Goal: Task Accomplishment & Management: Manage account settings

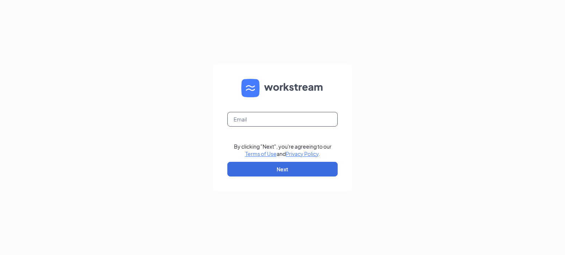
click at [319, 118] on input "text" at bounding box center [282, 119] width 110 height 15
type input "[PERSON_NAME][EMAIL_ADDRESS][DOMAIN_NAME]"
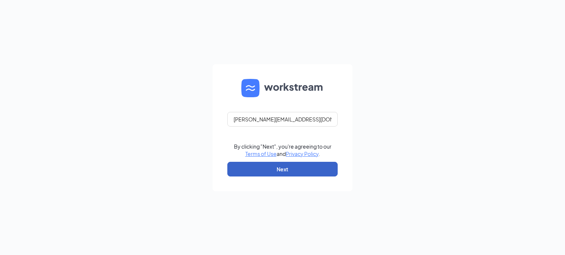
click at [301, 167] on button "Next" at bounding box center [282, 169] width 110 height 15
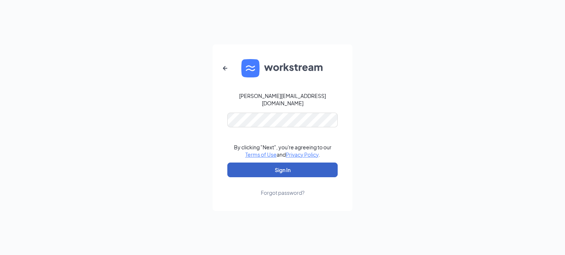
click at [289, 165] on button "Sign In" at bounding box center [282, 170] width 110 height 15
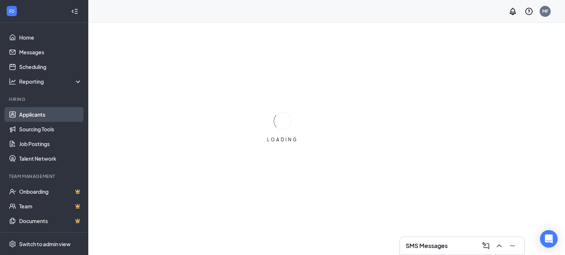
click at [49, 115] on link "Applicants" at bounding box center [50, 114] width 63 height 15
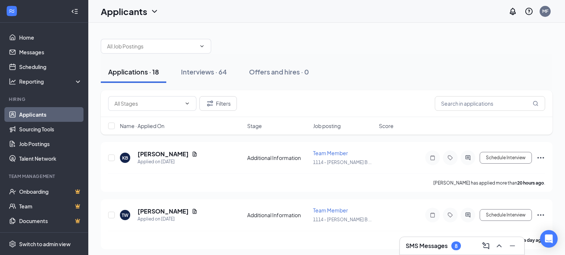
click at [147, 72] on div "Applications · 18" at bounding box center [133, 71] width 51 height 9
click at [204, 203] on div "TW Tanija Williams Applied on Sep 15 Additional Information Team Member 1114 - …" at bounding box center [326, 225] width 451 height 50
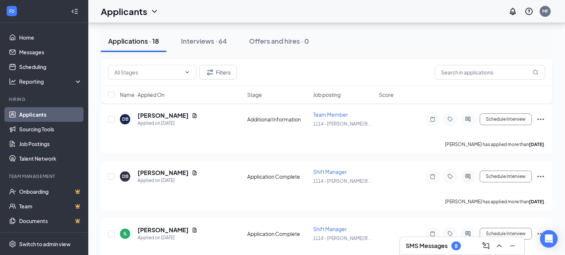
scroll to position [456, 0]
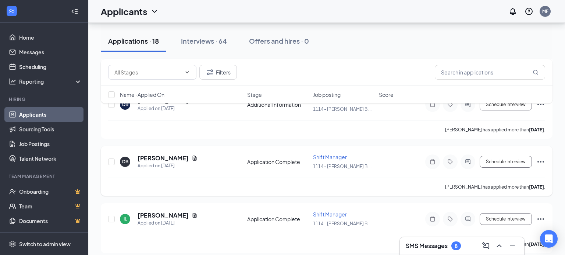
click at [241, 183] on div "Damarion Brewer has applied more than 4 days ago ." at bounding box center [326, 187] width 437 height 18
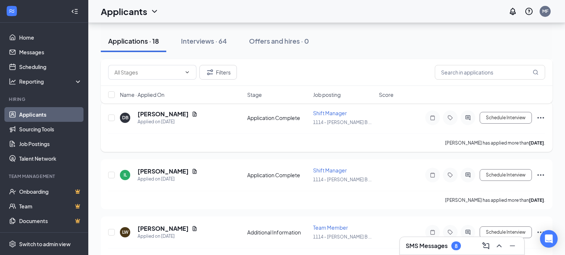
scroll to position [515, 0]
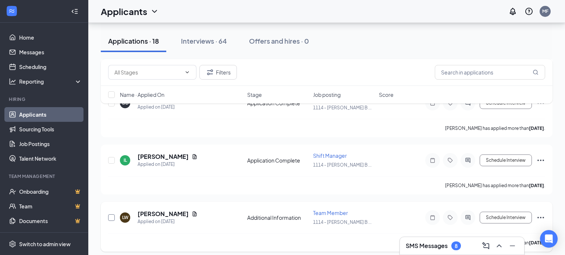
click at [111, 215] on input "checkbox" at bounding box center [111, 218] width 7 height 7
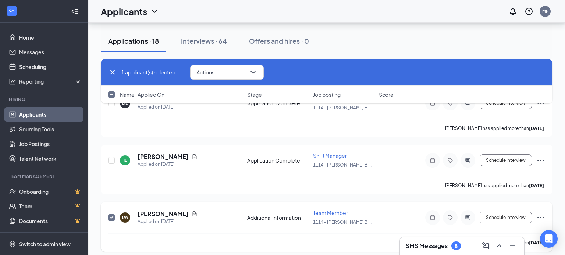
click at [113, 215] on input "checkbox" at bounding box center [111, 218] width 7 height 7
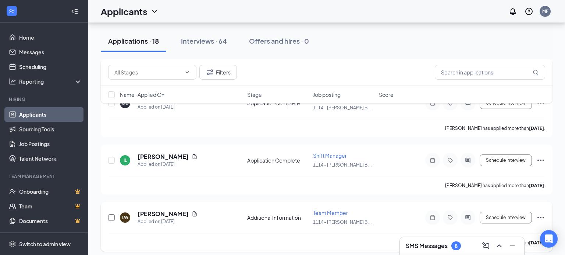
click at [113, 215] on input "checkbox" at bounding box center [111, 218] width 7 height 7
checkbox input "true"
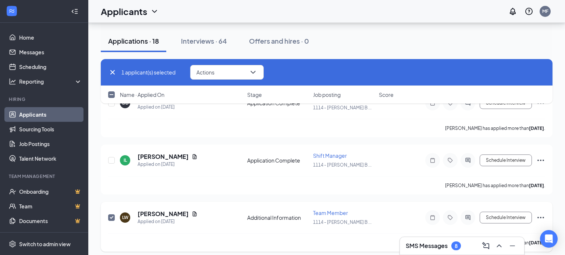
click at [185, 236] on div "Lesly Williams has applied more than 5 days ago ." at bounding box center [326, 243] width 437 height 18
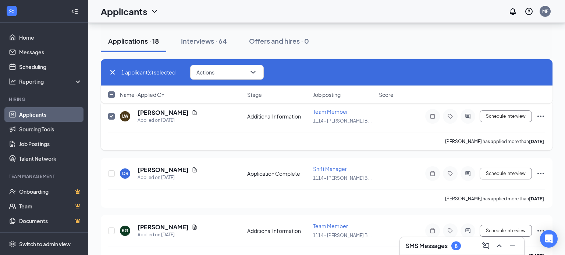
scroll to position [617, 0]
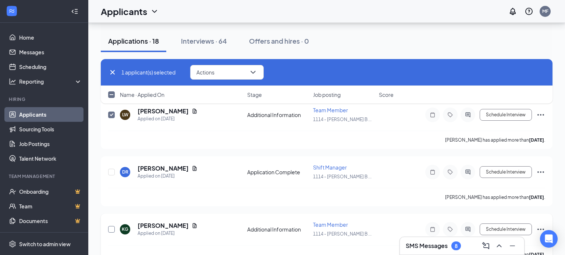
click at [112, 226] on input "checkbox" at bounding box center [111, 229] width 7 height 7
checkbox input "true"
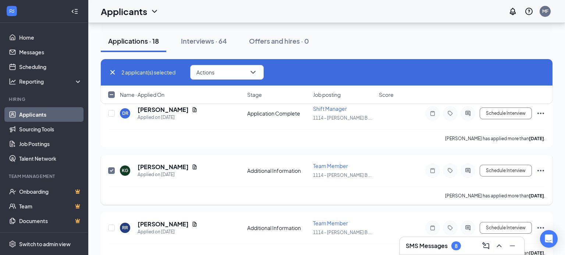
scroll to position [691, 0]
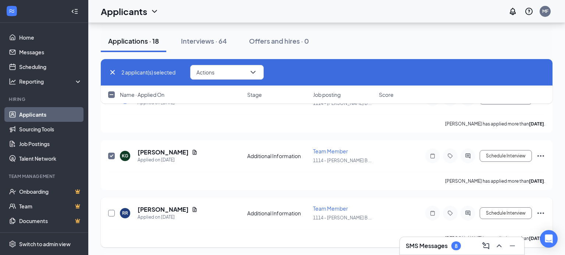
click at [111, 210] on input "checkbox" at bounding box center [111, 213] width 7 height 7
checkbox input "true"
click at [173, 229] on div "Robert Rankin has applied more than 7 days ago ." at bounding box center [326, 238] width 437 height 18
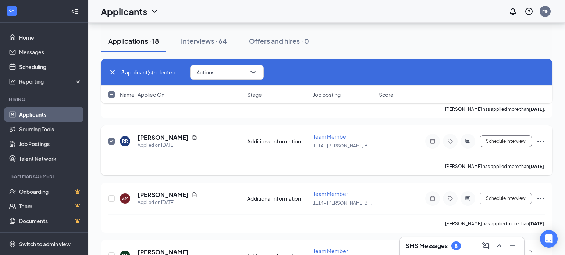
scroll to position [764, 0]
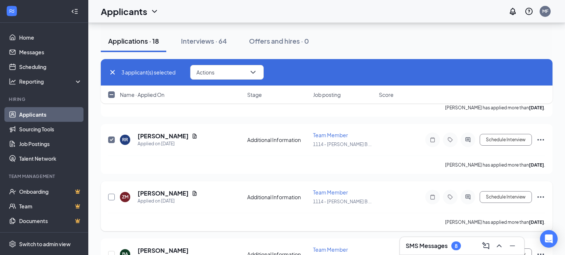
click at [113, 194] on input "checkbox" at bounding box center [111, 197] width 7 height 7
checkbox input "true"
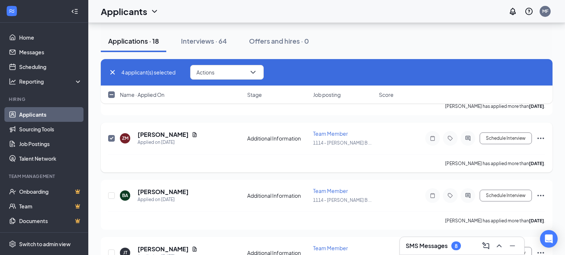
scroll to position [838, 0]
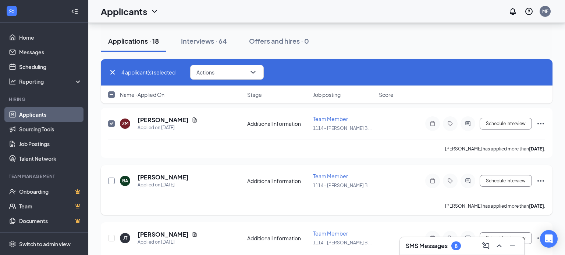
click at [112, 178] on input "checkbox" at bounding box center [111, 181] width 7 height 7
checkbox input "true"
click at [110, 235] on input "checkbox" at bounding box center [111, 238] width 7 height 7
checkbox input "true"
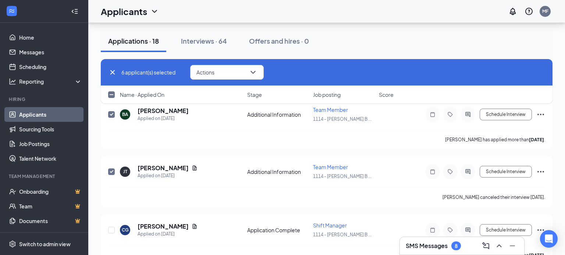
scroll to position [913, 0]
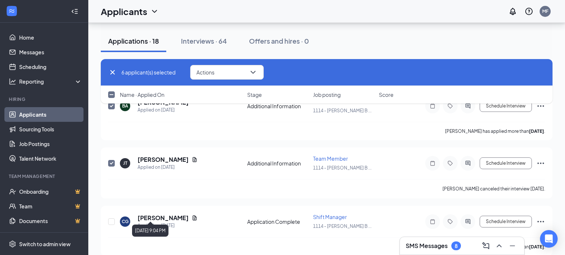
click at [166, 226] on div "September 4, 2025 9:04 PM" at bounding box center [150, 231] width 36 height 12
click at [212, 224] on div "CG Chase Gregory Applied on Sep 4 Application Complete Shift Manager 1114 - Wil…" at bounding box center [326, 226] width 437 height 24
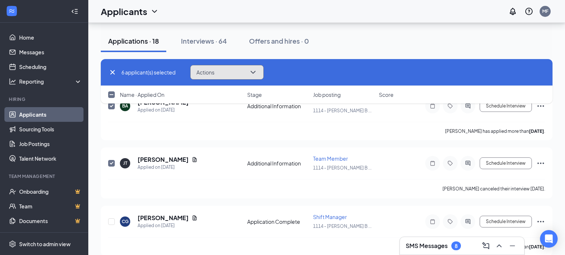
click at [254, 73] on icon "ChevronDown" at bounding box center [252, 72] width 5 height 3
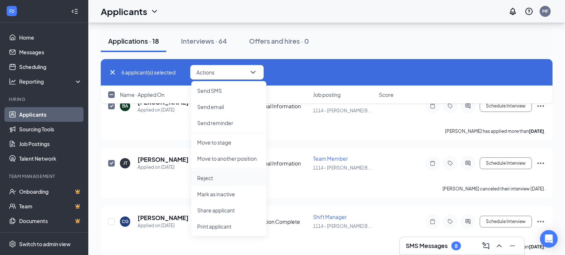
click at [205, 181] on p "Reject" at bounding box center [228, 178] width 63 height 7
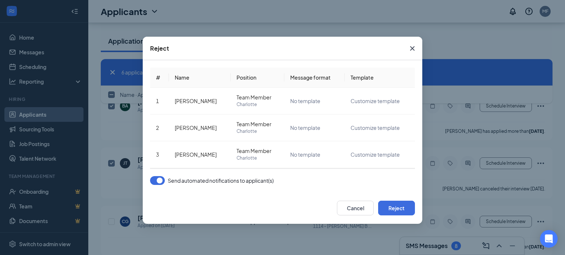
click at [152, 183] on button "button" at bounding box center [157, 180] width 15 height 9
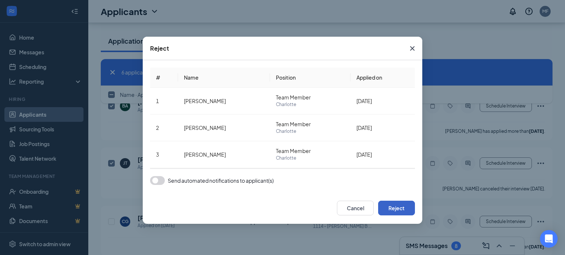
click at [383, 211] on button "Reject" at bounding box center [396, 208] width 37 height 15
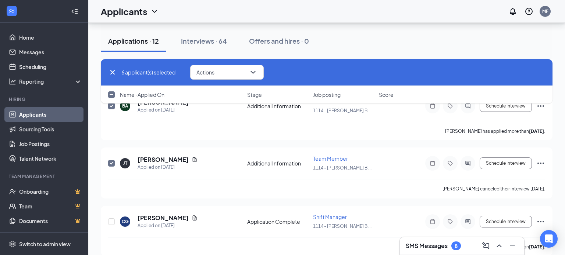
checkbox input "false"
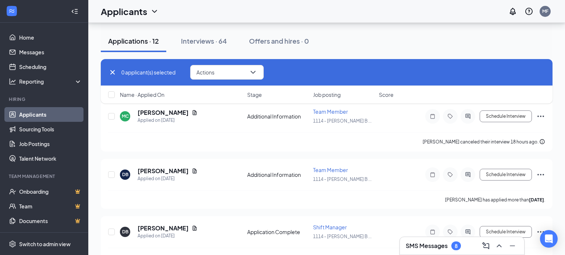
scroll to position [365, 0]
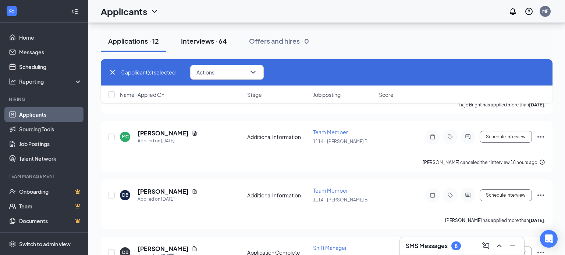
click at [216, 42] on div "Interviews · 64" at bounding box center [204, 40] width 46 height 9
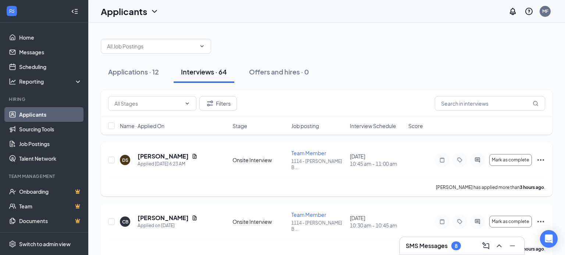
click at [273, 184] on div "Damian Surratt has applied more than 3 hours ago ." at bounding box center [326, 187] width 437 height 18
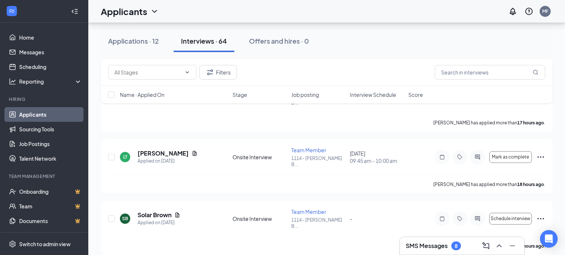
scroll to position [265, 0]
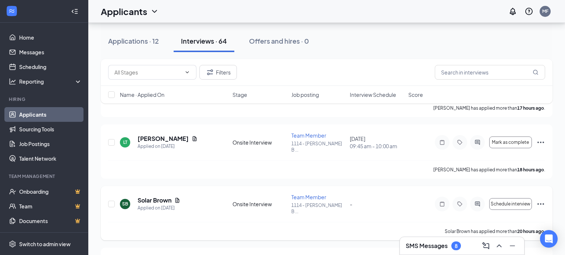
click at [372, 222] on div "Solar Brown has applied more than 20 hours ago ." at bounding box center [326, 231] width 437 height 18
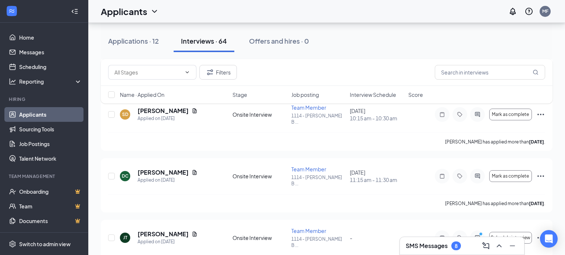
scroll to position [1220, 0]
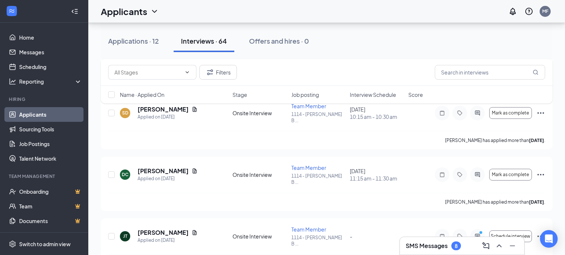
checkbox input "true"
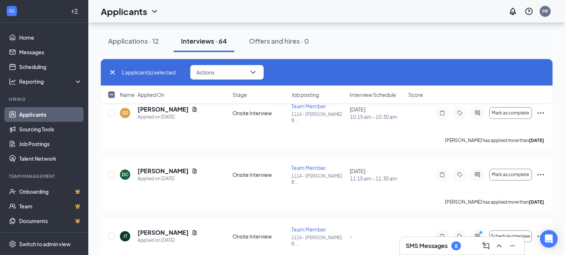
click at [113, 108] on div "1 applicant(s) selected Actions Name · Applied On Stage Job posting Interview S…" at bounding box center [326, 85] width 451 height 52
click at [111, 107] on div "1 applicant(s) selected Actions Name · Applied On Stage Job posting Interview S…" at bounding box center [326, 85] width 451 height 52
click at [112, 110] on div "1 applicant(s) selected Actions Name · Applied On Stage Job posting Interview S…" at bounding box center [326, 85] width 451 height 52
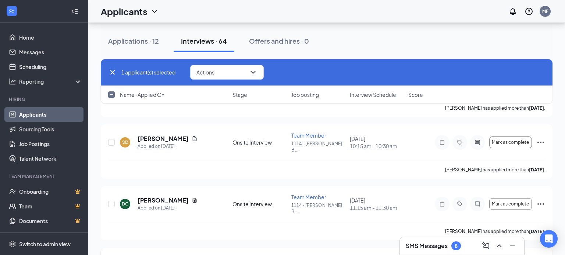
scroll to position [1191, 0]
checkbox input "true"
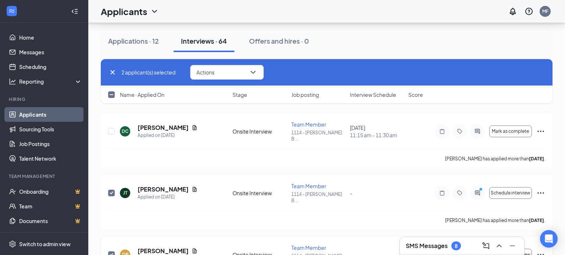
scroll to position [1264, 0]
checkbox input "true"
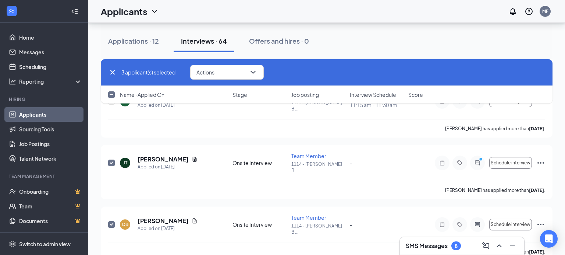
scroll to position [1308, 0]
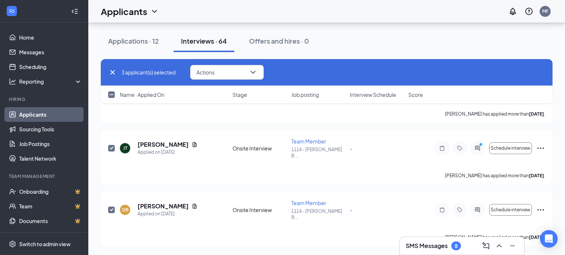
checkbox input "true"
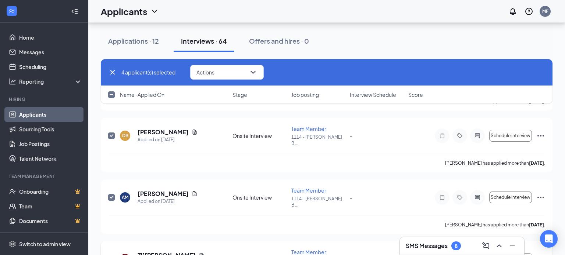
scroll to position [1397, 0]
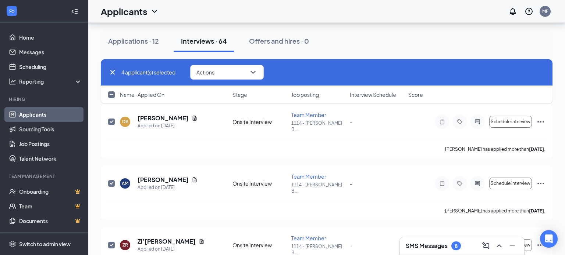
checkbox input "true"
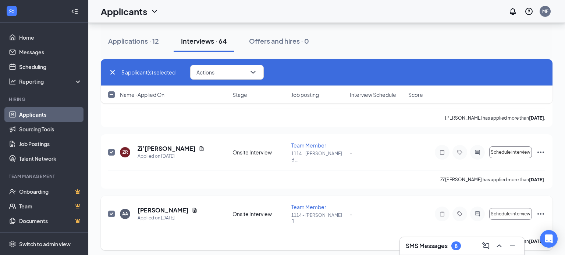
scroll to position [1500, 0]
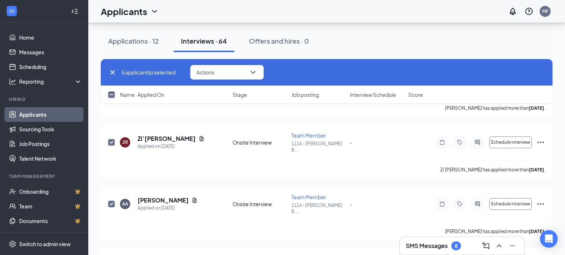
checkbox input "true"
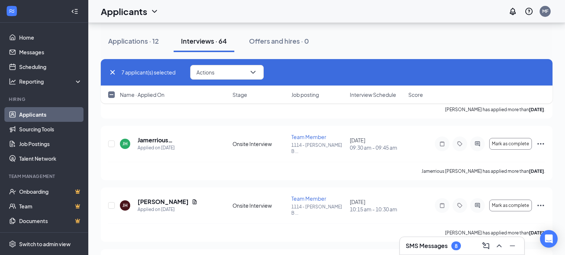
scroll to position [1882, 0]
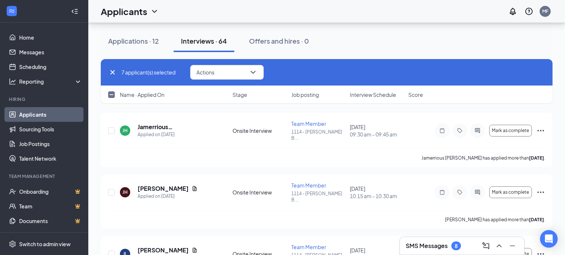
checkbox input "true"
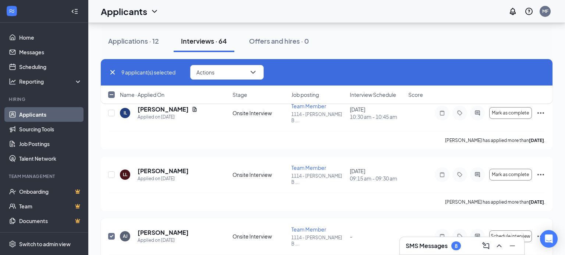
scroll to position [2029, 0]
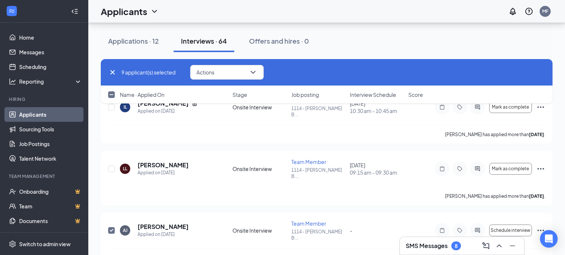
checkbox input "true"
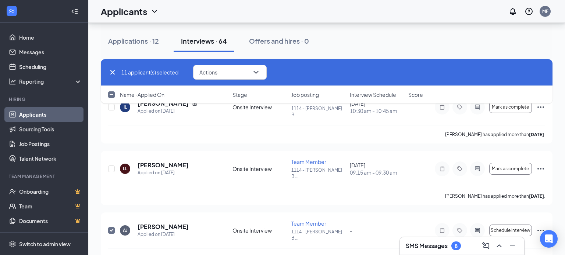
checkbox input "true"
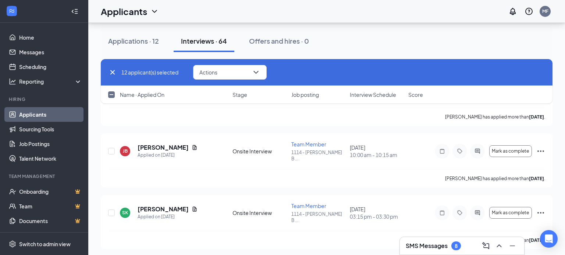
scroll to position [2617, 0]
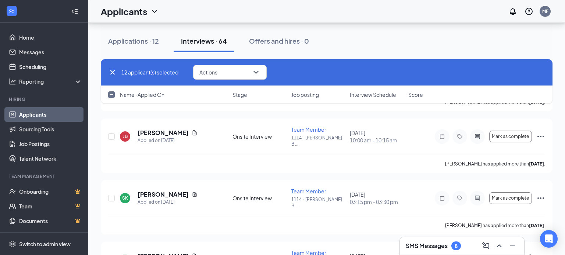
checkbox input "true"
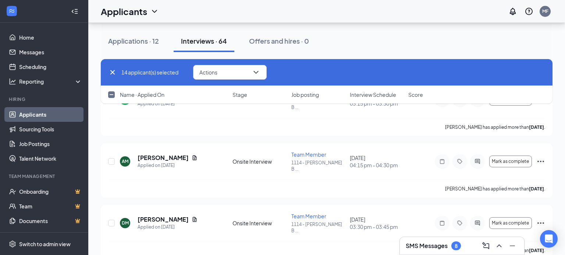
scroll to position [2714, 0]
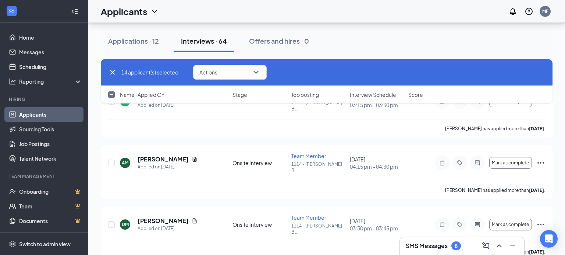
checkbox input "true"
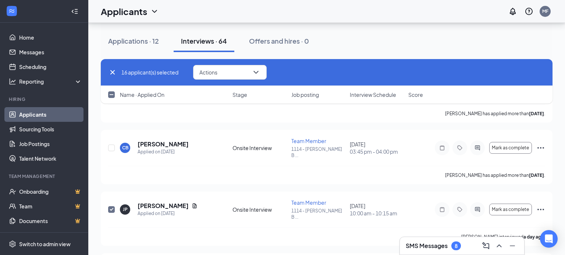
scroll to position [2861, 0]
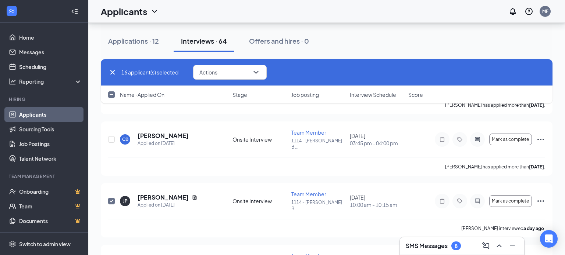
checkbox input "true"
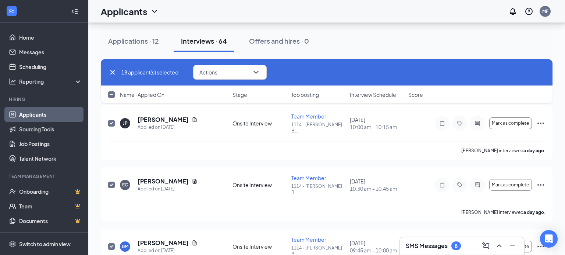
scroll to position [2949, 0]
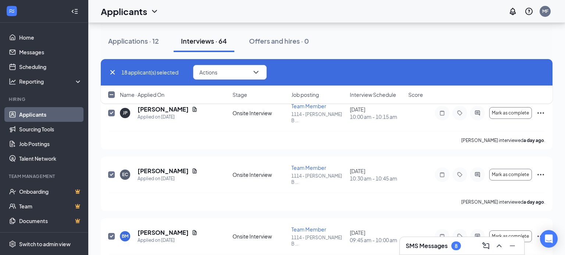
checkbox input "true"
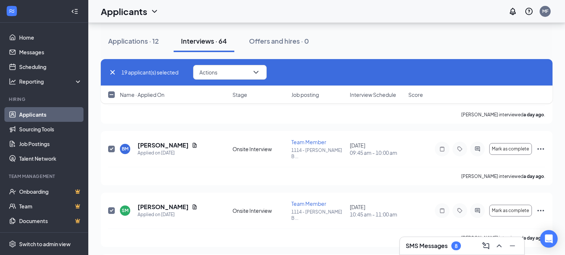
scroll to position [3037, 0]
checkbox input "true"
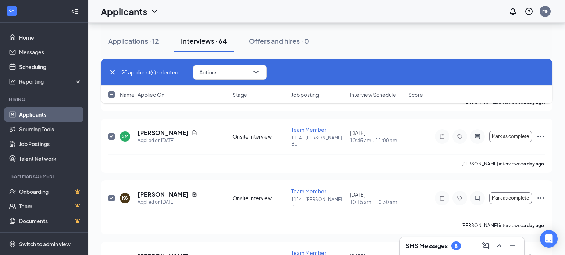
checkbox input "true"
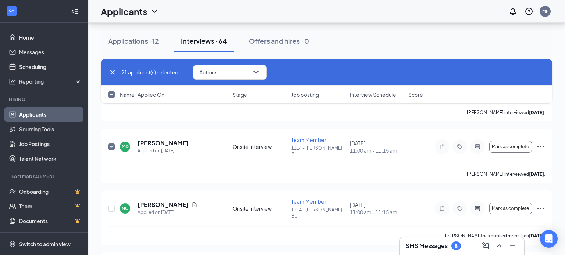
scroll to position [3287, 0]
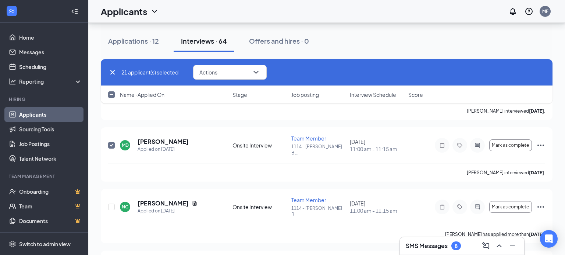
checkbox input "true"
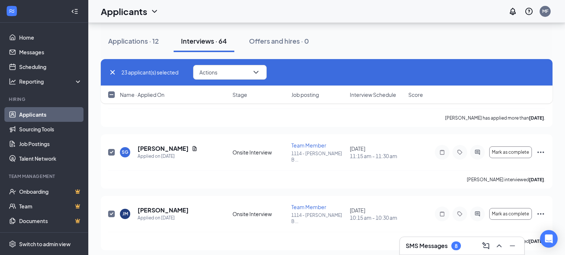
scroll to position [3405, 0]
checkbox input "false"
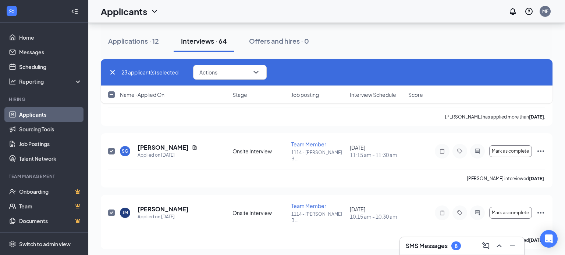
checkbox input "true"
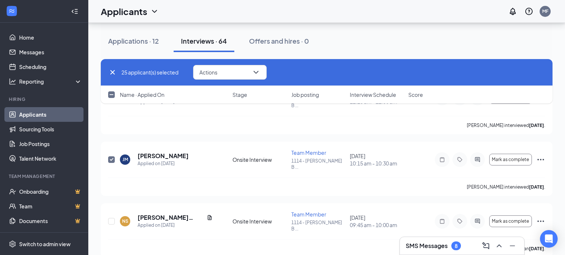
scroll to position [3459, 0]
checkbox input "true"
click at [260, 73] on icon "ChevronDown" at bounding box center [255, 72] width 9 height 9
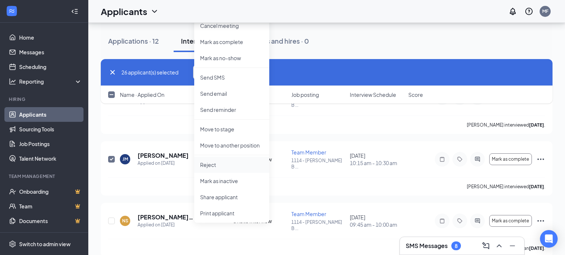
click at [209, 166] on p "Reject" at bounding box center [231, 164] width 63 height 7
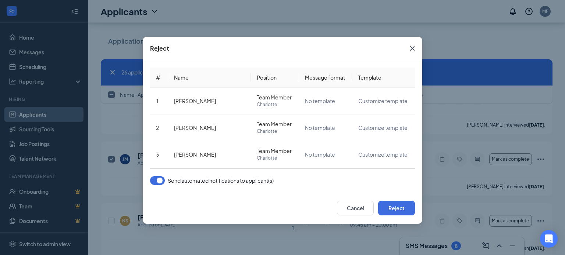
click at [152, 181] on button "button" at bounding box center [157, 180] width 15 height 9
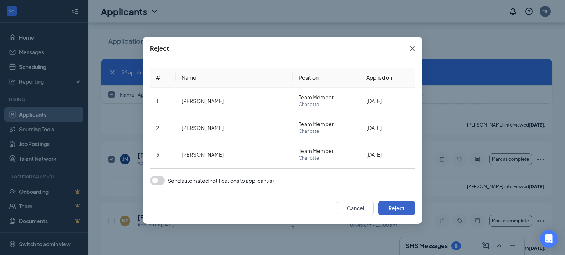
click at [392, 212] on button "Reject" at bounding box center [396, 208] width 37 height 15
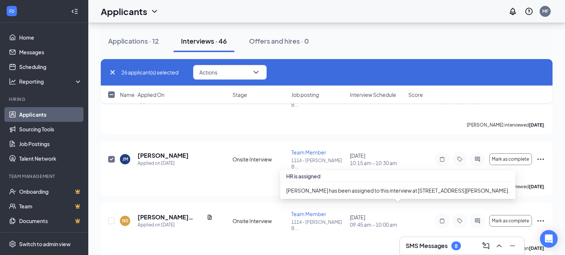
checkbox input "false"
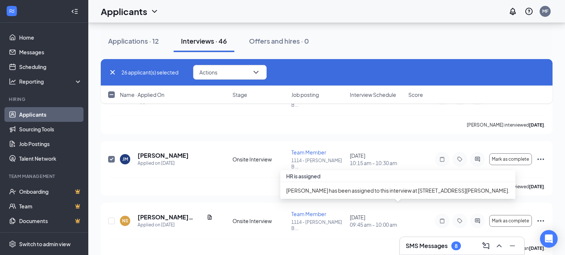
checkbox input "false"
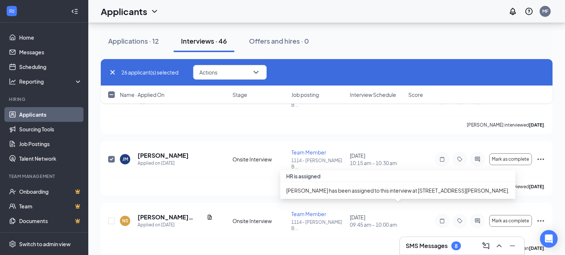
checkbox input "false"
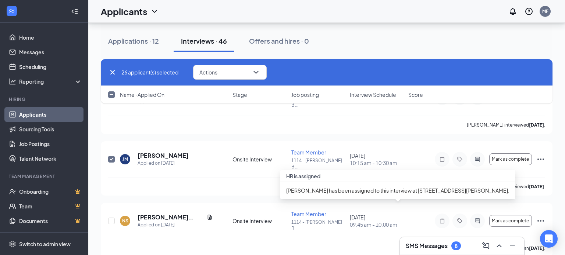
checkbox input "false"
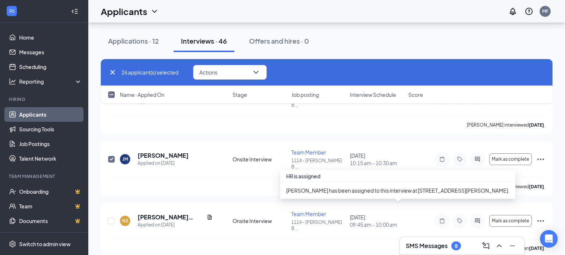
checkbox input "false"
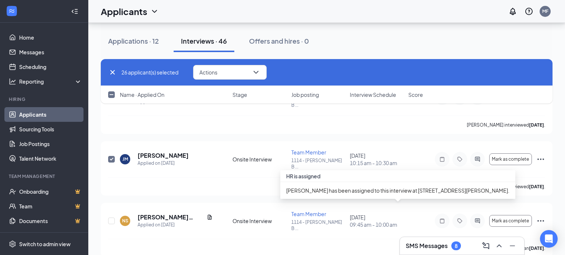
checkbox input "false"
